Goal: Navigation & Orientation: Find specific page/section

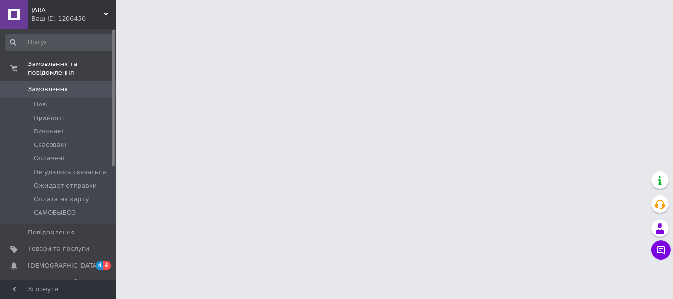
click at [66, 8] on span "JARA" at bounding box center [67, 10] width 72 height 9
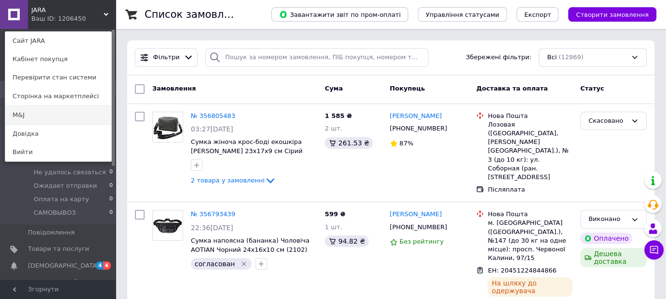
click at [51, 108] on link "M&J" at bounding box center [58, 115] width 106 height 18
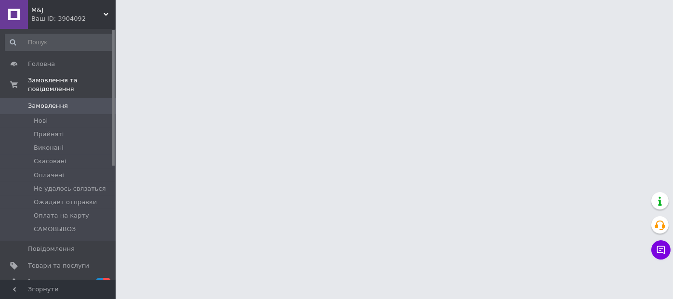
click at [56, 15] on div "Ваш ID: 3904092" at bounding box center [73, 18] width 84 height 9
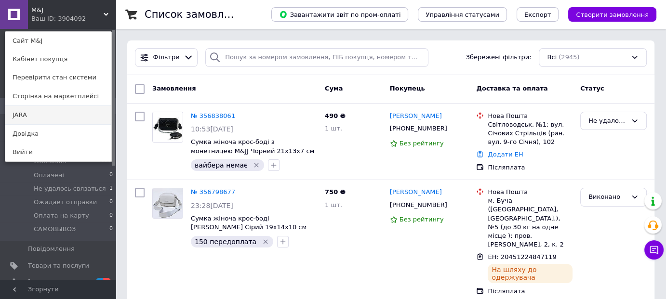
click at [45, 115] on link "JARA" at bounding box center [58, 115] width 106 height 18
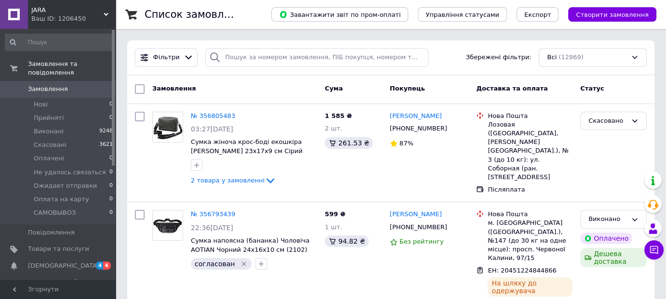
click at [53, 15] on div "Ваш ID: 1206450" at bounding box center [73, 18] width 84 height 9
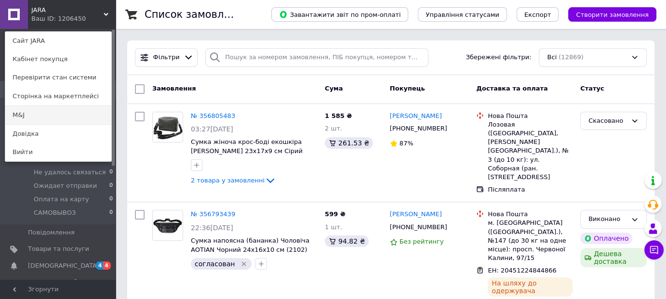
click at [27, 123] on link "M&J" at bounding box center [58, 115] width 106 height 18
